Goal: Task Accomplishment & Management: Use online tool/utility

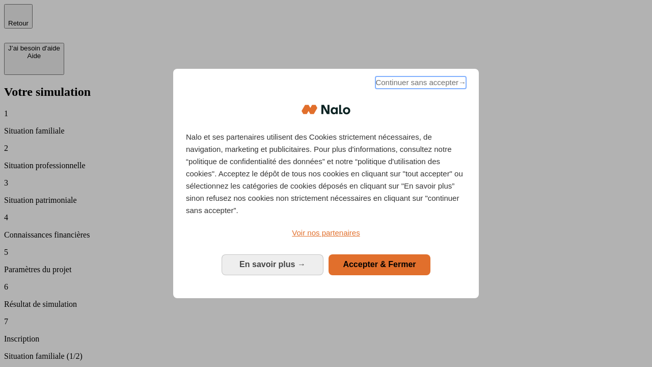
click at [420, 84] on span "Continuer sans accepter →" at bounding box center [421, 82] width 91 height 12
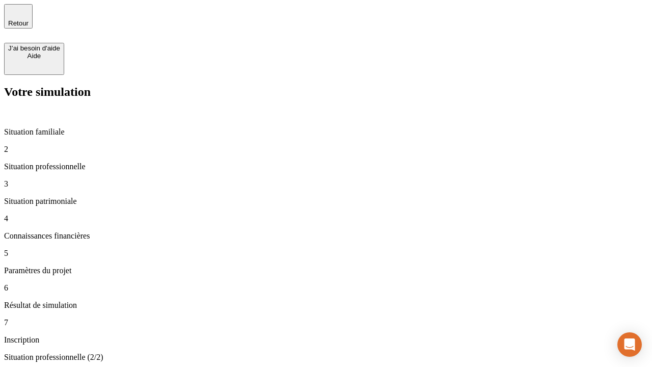
type input "30 000"
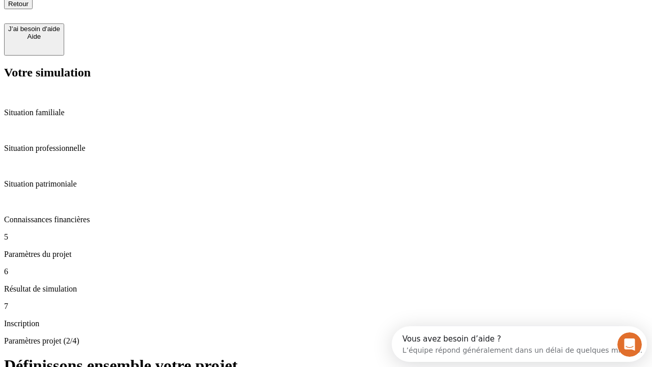
type input "25"
type input "64"
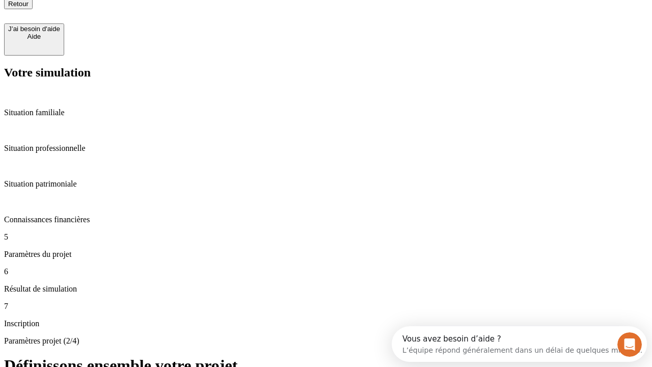
type input "1 000"
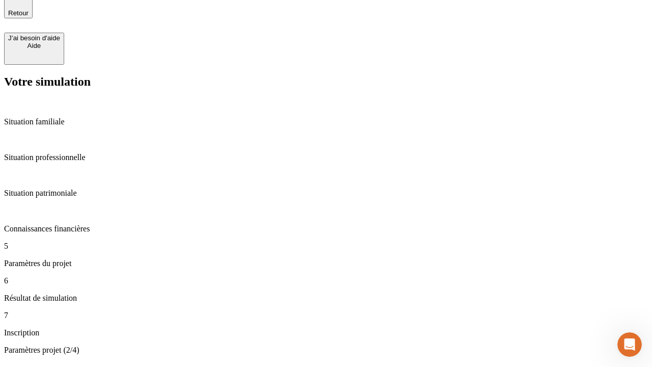
type input "640"
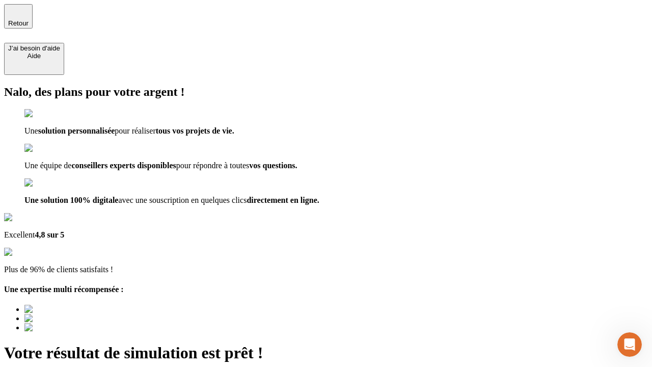
type input "[EMAIL_ADDRESS][PERSON_NAME][DOMAIN_NAME]"
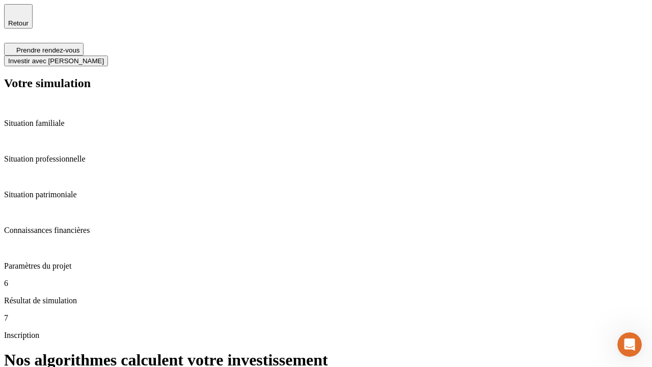
scroll to position [4, 0]
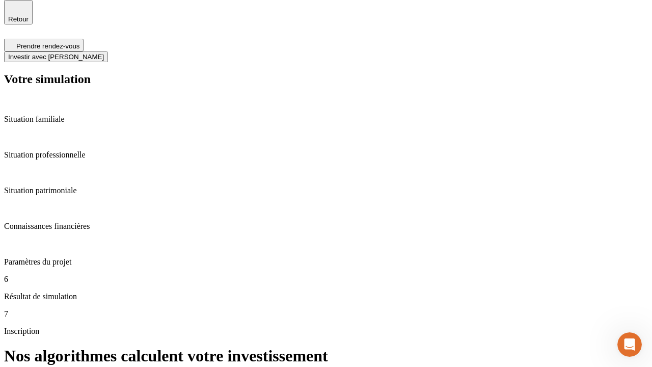
click at [104, 53] on span "Investir avec [PERSON_NAME]" at bounding box center [56, 57] width 96 height 8
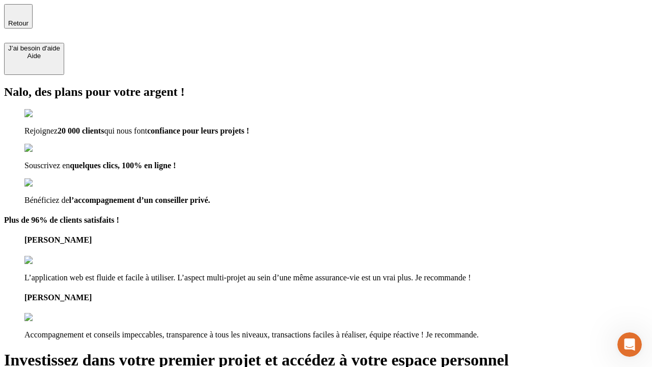
type input "[PERSON_NAME][EMAIL_ADDRESS][DOMAIN_NAME]"
